Goal: Task Accomplishment & Management: Manage account settings

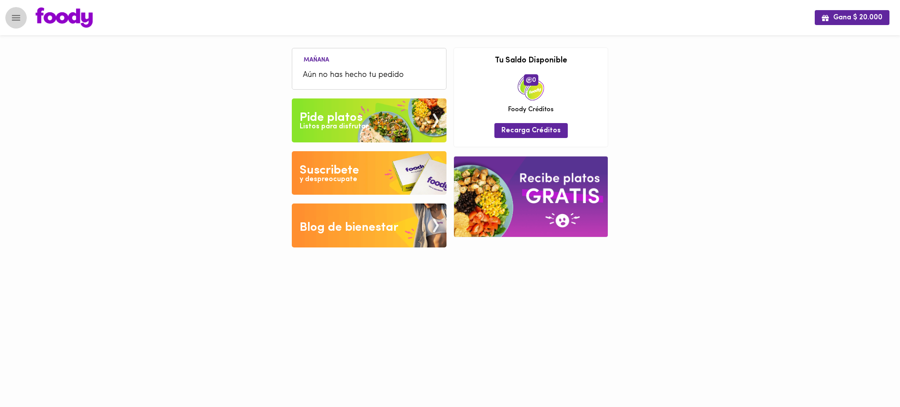
click at [14, 16] on icon "Menu" at bounding box center [16, 17] width 11 height 11
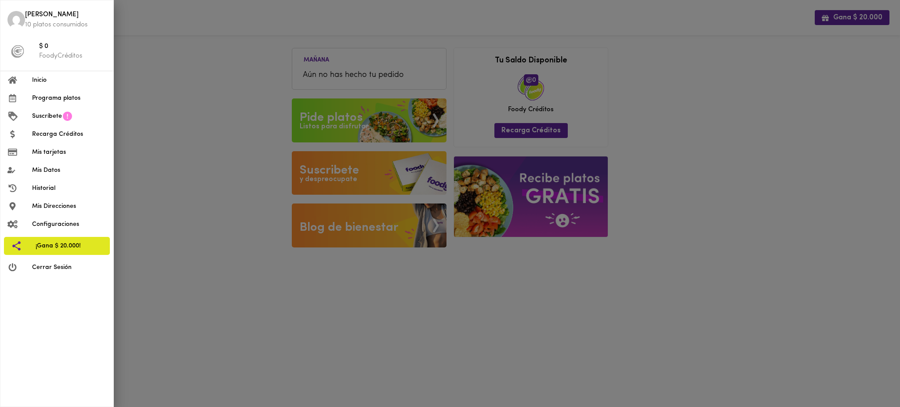
click at [41, 152] on span "Mis tarjetas" at bounding box center [69, 152] width 74 height 9
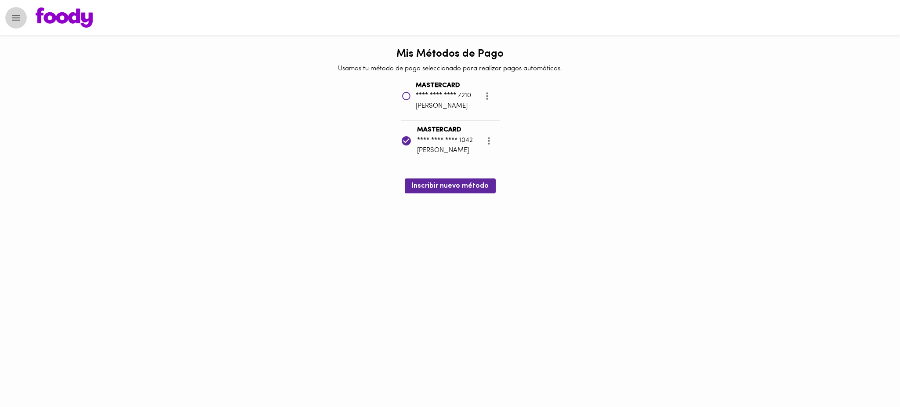
click at [16, 18] on icon "Menu" at bounding box center [16, 18] width 8 height 6
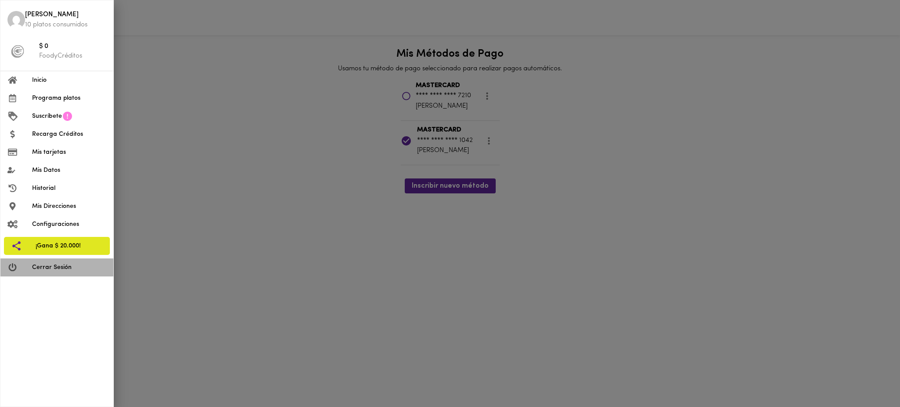
click at [59, 270] on span "Cerrar Sesión" at bounding box center [69, 267] width 74 height 9
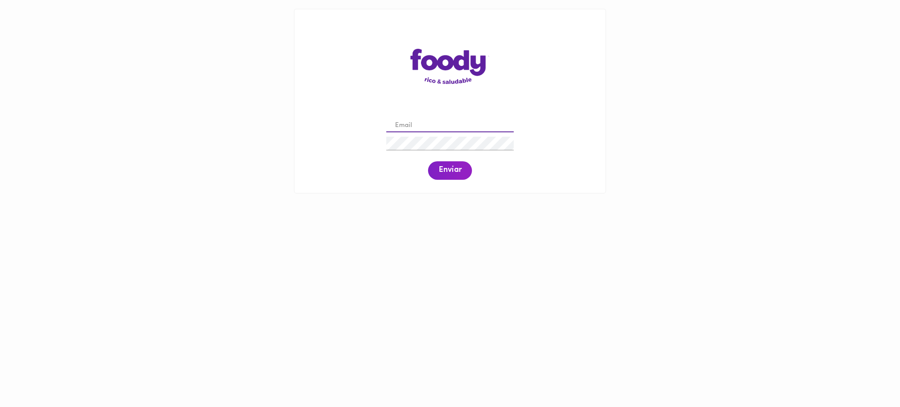
click at [459, 126] on input "email" at bounding box center [449, 126] width 127 height 14
paste input "[PERSON_NAME][EMAIL_ADDRESS][DOMAIN_NAME]"
type input "[PERSON_NAME][EMAIL_ADDRESS][DOMAIN_NAME]"
click at [448, 172] on span "Enviar" at bounding box center [449, 171] width 23 height 10
